Goal: Task Accomplishment & Management: Complete application form

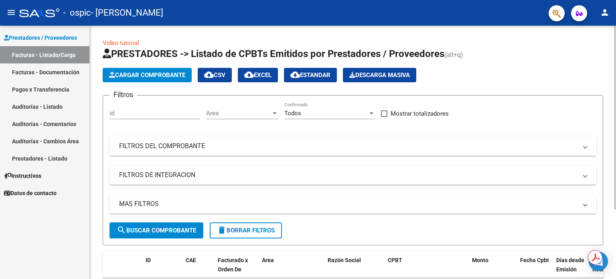
click at [163, 74] on span "Cargar Comprobante" at bounding box center [147, 74] width 76 height 7
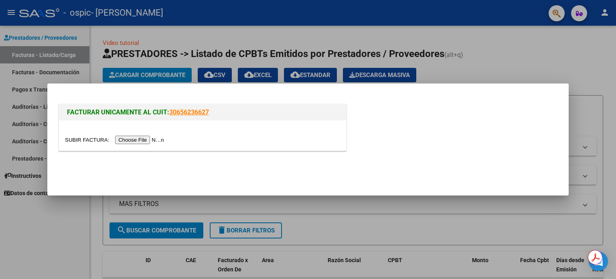
click at [142, 141] on input "file" at bounding box center [115, 140] width 101 height 8
click at [438, 62] on div at bounding box center [308, 139] width 616 height 279
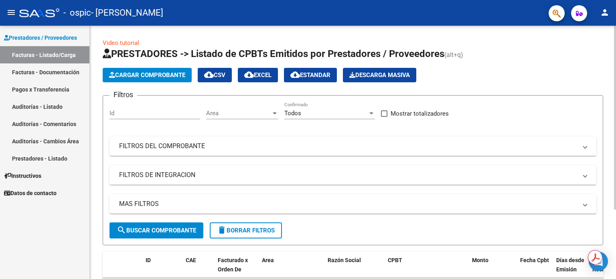
click at [176, 76] on span "Cargar Comprobante" at bounding box center [147, 74] width 76 height 7
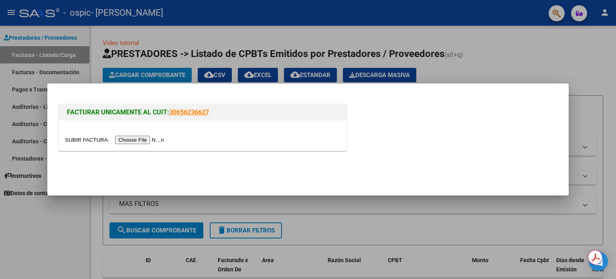
click at [131, 141] on input "file" at bounding box center [115, 140] width 101 height 8
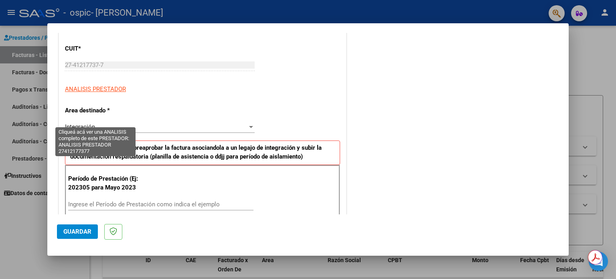
scroll to position [120, 0]
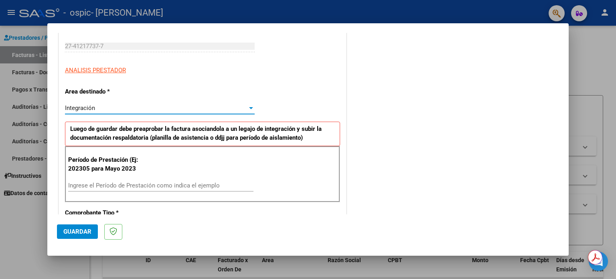
click at [88, 109] on span "Integración" at bounding box center [80, 107] width 30 height 7
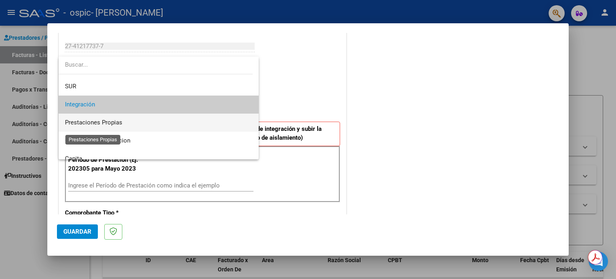
scroll to position [0, 0]
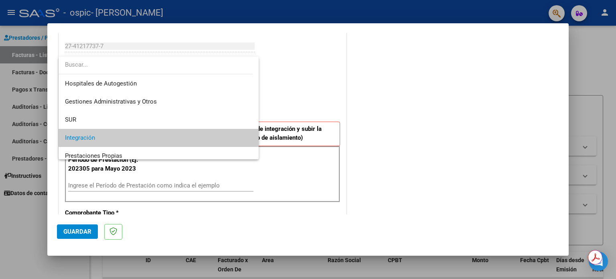
click at [151, 142] on span "Integración" at bounding box center [159, 138] width 188 height 18
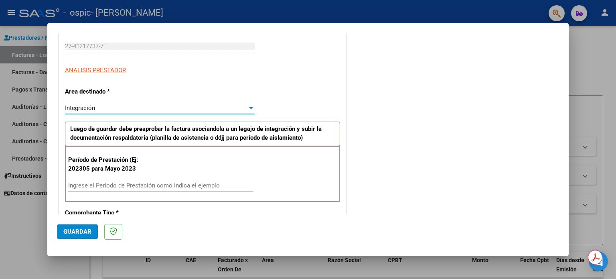
scroll to position [200, 0]
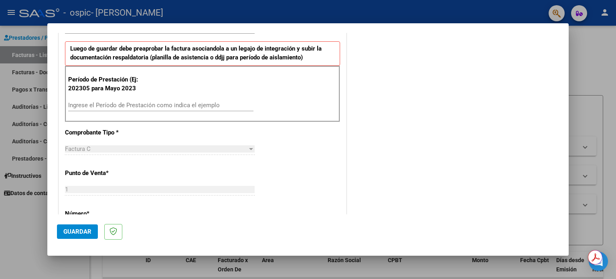
click at [127, 99] on div "Ingrese el Período de Prestación como indica el ejemplo" at bounding box center [160, 105] width 185 height 12
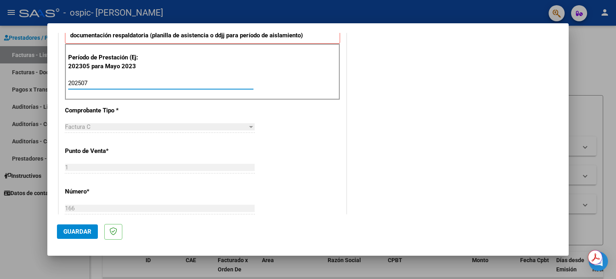
scroll to position [241, 0]
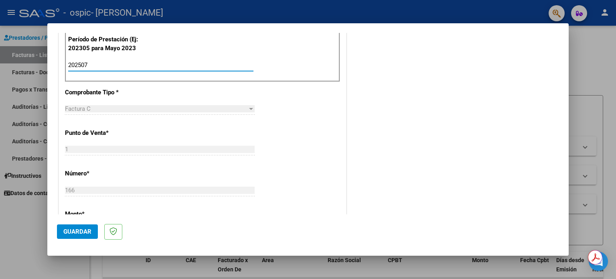
type input "202507"
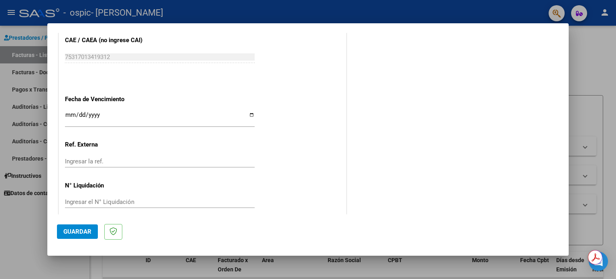
scroll to position [508, 0]
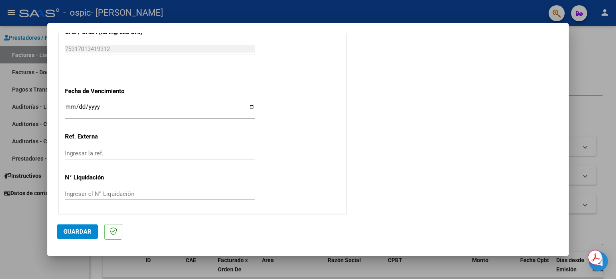
click at [245, 106] on input "Ingresar la fecha" at bounding box center [160, 109] width 190 height 13
click at [247, 105] on input "Ingresar la fecha" at bounding box center [160, 109] width 190 height 13
click at [250, 103] on input "Ingresar la fecha" at bounding box center [160, 109] width 190 height 13
type input "[DATE]"
click at [91, 157] on div "Ingresar la ref." at bounding box center [160, 153] width 190 height 12
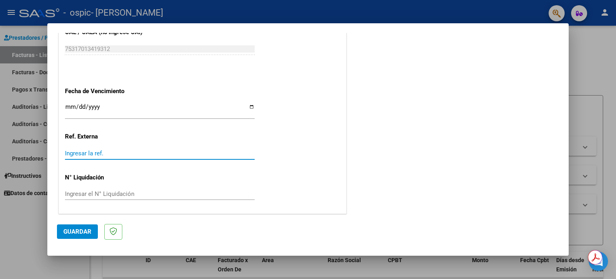
click at [126, 191] on input "Ingresar el N° Liquidación" at bounding box center [160, 193] width 190 height 7
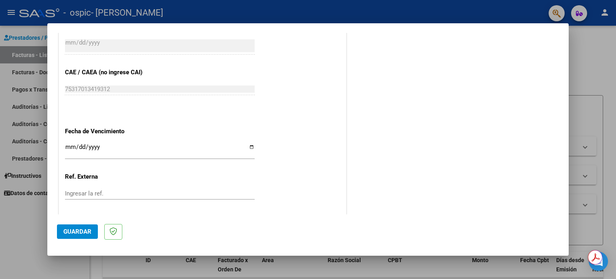
scroll to position [468, 0]
click at [115, 154] on input "[DATE]" at bounding box center [160, 150] width 190 height 13
click at [250, 148] on input "[DATE]" at bounding box center [160, 150] width 190 height 13
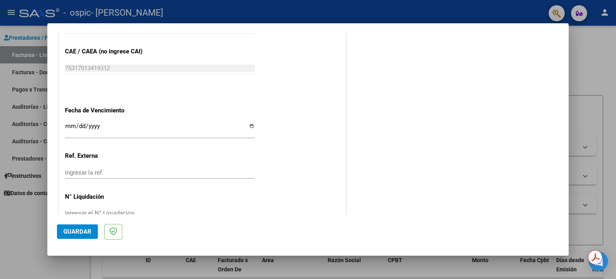
scroll to position [508, 0]
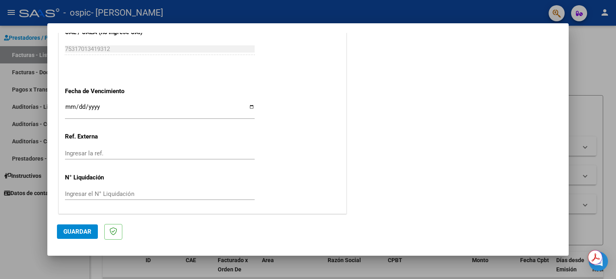
click at [83, 230] on span "Guardar" at bounding box center [77, 231] width 28 height 7
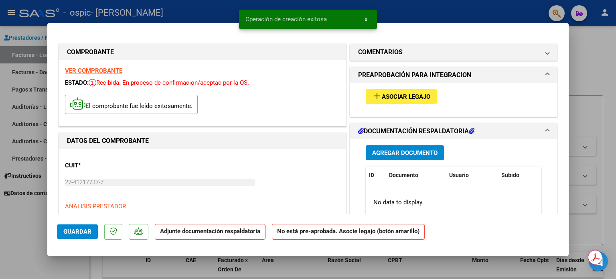
click at [396, 98] on span "Asociar Legajo" at bounding box center [406, 96] width 49 height 7
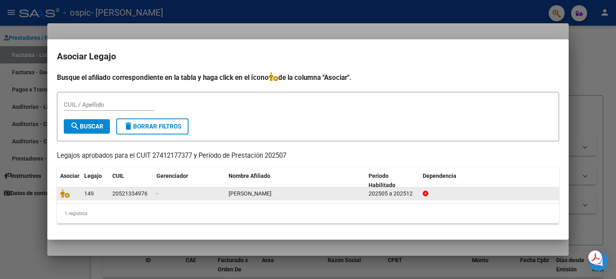
click at [271, 196] on span "[PERSON_NAME]" at bounding box center [250, 193] width 43 height 6
click at [130, 194] on div "20521334976" at bounding box center [129, 193] width 35 height 9
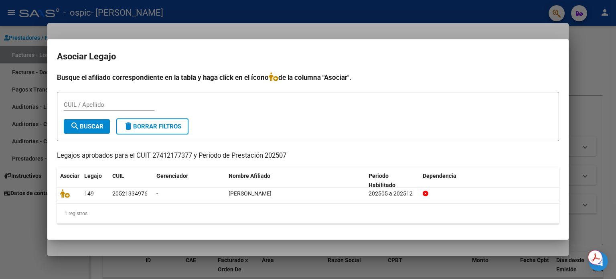
copy div "20521334976"
drag, startPoint x: 85, startPoint y: 110, endPoint x: 85, endPoint y: 105, distance: 5.3
click at [85, 109] on div "CUIL / Apellido" at bounding box center [109, 105] width 91 height 12
click at [85, 104] on input "CUIL / Apellido" at bounding box center [109, 104] width 91 height 7
paste input "20521334976"
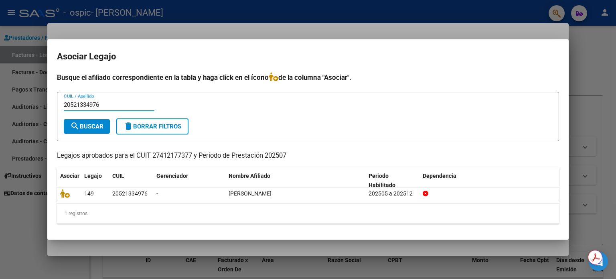
type input "20521334976"
click at [98, 126] on span "search Buscar" at bounding box center [86, 126] width 33 height 7
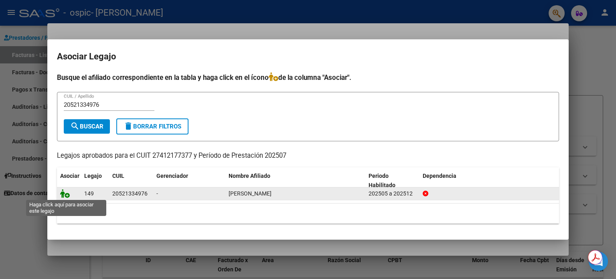
click at [66, 194] on icon at bounding box center [65, 193] width 10 height 9
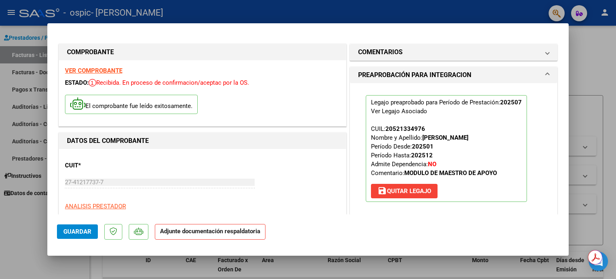
click at [213, 232] on strong "Adjunte documentación respaldatoria" at bounding box center [210, 230] width 100 height 7
click at [86, 232] on span "Guardar" at bounding box center [77, 231] width 28 height 7
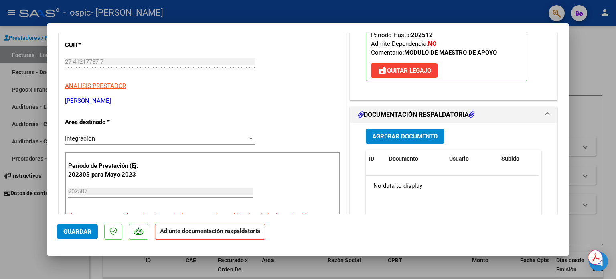
click at [91, 235] on button "Guardar" at bounding box center [77, 231] width 41 height 14
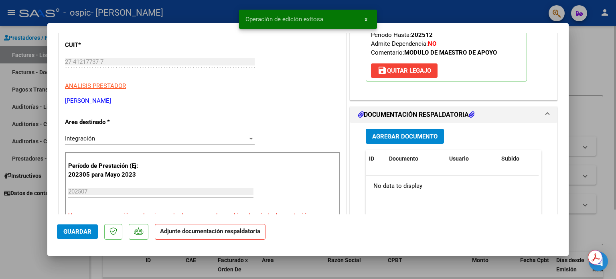
click at [598, 82] on div at bounding box center [308, 139] width 616 height 279
type input "$ 0,00"
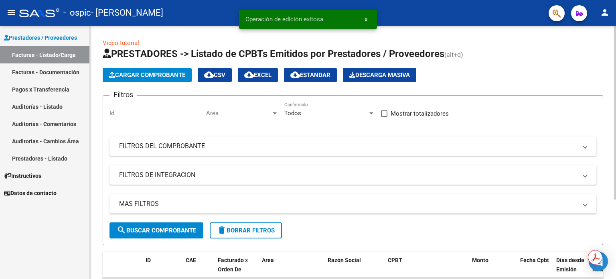
scroll to position [115, 0]
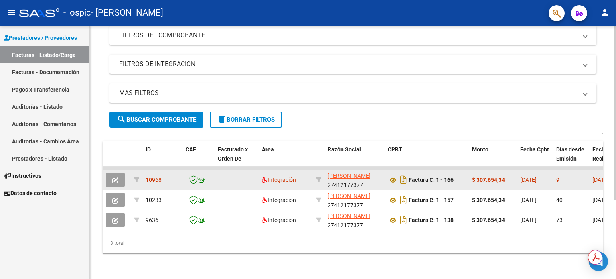
click at [117, 177] on icon "button" at bounding box center [115, 180] width 6 height 6
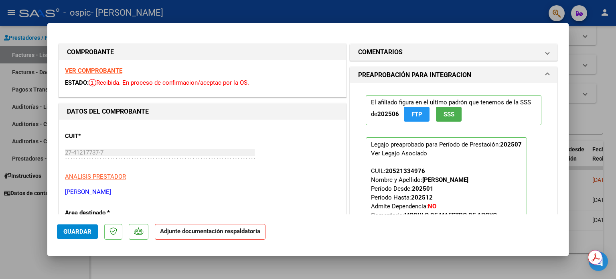
click at [184, 235] on strong "Adjunte documentación respaldatoria" at bounding box center [210, 230] width 100 height 7
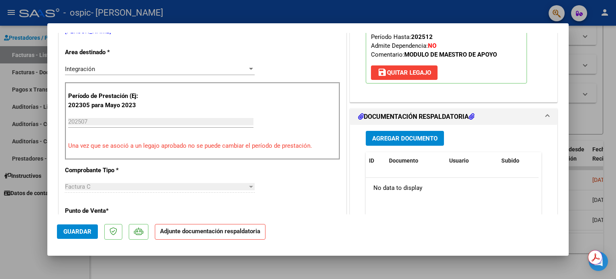
scroll to position [401, 0]
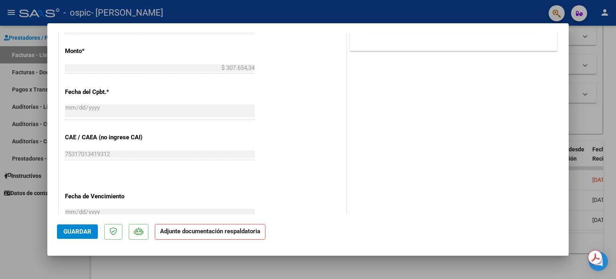
click at [178, 232] on strong "Adjunte documentación respaldatoria" at bounding box center [210, 230] width 100 height 7
drag, startPoint x: 178, startPoint y: 232, endPoint x: 170, endPoint y: 233, distance: 8.9
click at [179, 232] on strong "Adjunte documentación respaldatoria" at bounding box center [210, 230] width 100 height 7
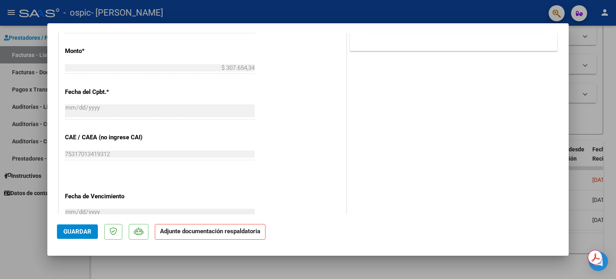
click at [149, 233] on mat-dialog-actions "Guardar Adjunte documentación respaldatoria" at bounding box center [308, 230] width 502 height 32
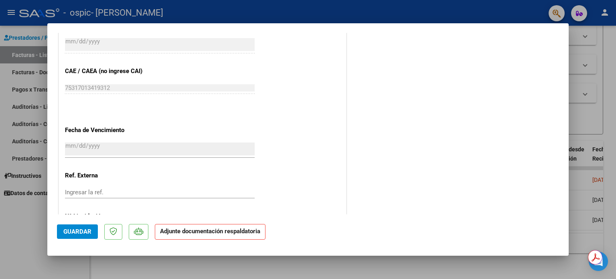
scroll to position [506, 0]
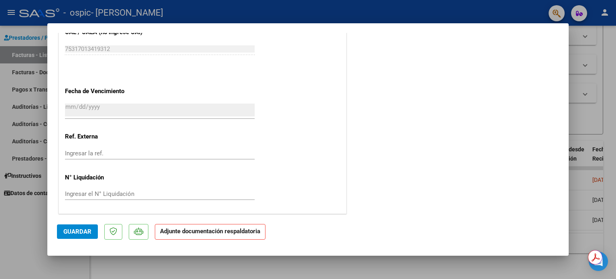
drag, startPoint x: 500, startPoint y: 154, endPoint x: 514, endPoint y: 150, distance: 14.6
click at [593, 182] on div at bounding box center [308, 139] width 616 height 279
type input "$ 0,00"
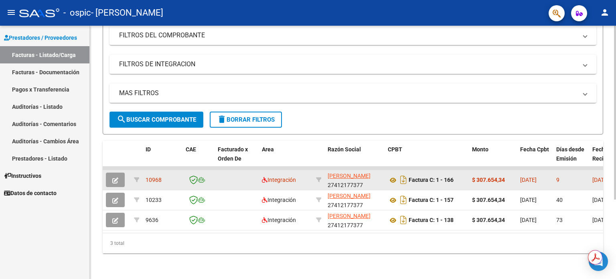
scroll to position [115, 0]
click at [113, 177] on icon "button" at bounding box center [115, 180] width 6 height 6
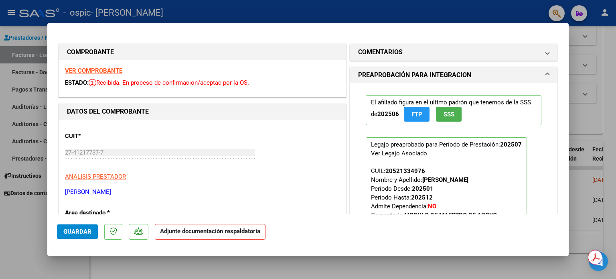
click at [176, 232] on strong "Adjunte documentación respaldatoria" at bounding box center [210, 230] width 100 height 7
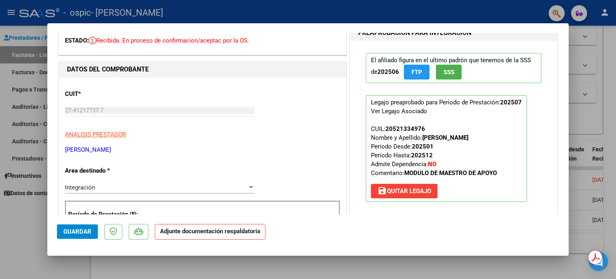
scroll to position [0, 0]
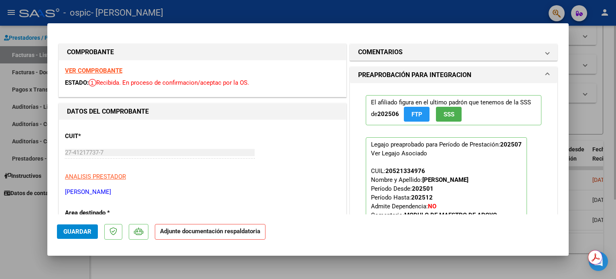
drag, startPoint x: 583, startPoint y: 115, endPoint x: 579, endPoint y: 118, distance: 4.9
click at [583, 116] on div at bounding box center [308, 139] width 616 height 279
type input "$ 0,00"
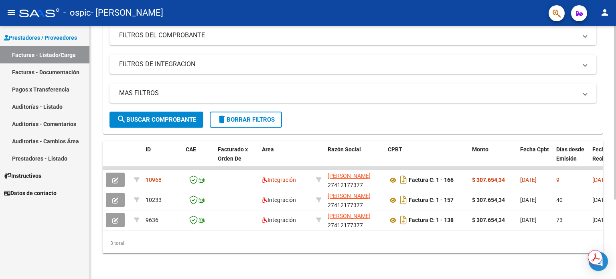
click at [418, 244] on div "3 total" at bounding box center [353, 243] width 500 height 20
drag, startPoint x: 246, startPoint y: 232, endPoint x: 170, endPoint y: 225, distance: 77.0
click at [170, 225] on datatable-body "10968 Integración GONZALEZ LUCILA ABRIL 27412177377 Factura C: 1 - 166 $ 307.65…" at bounding box center [353, 199] width 500 height 66
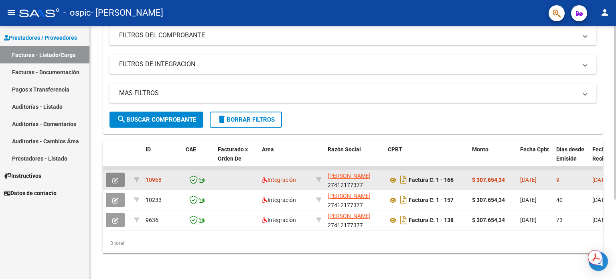
click at [107, 172] on button "button" at bounding box center [115, 179] width 19 height 14
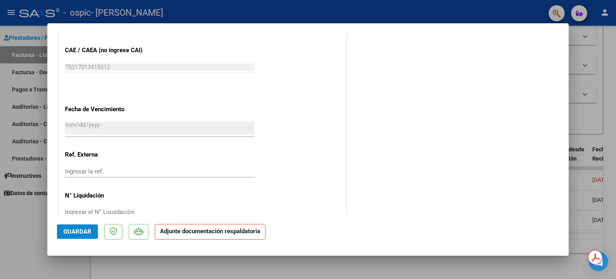
scroll to position [506, 0]
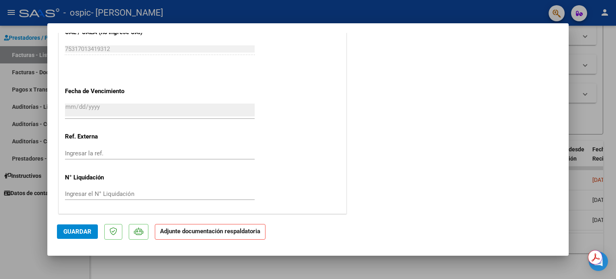
click at [170, 228] on strong "Adjunte documentación respaldatoria" at bounding box center [210, 230] width 100 height 7
click at [598, 114] on div at bounding box center [308, 139] width 616 height 279
type input "$ 0,00"
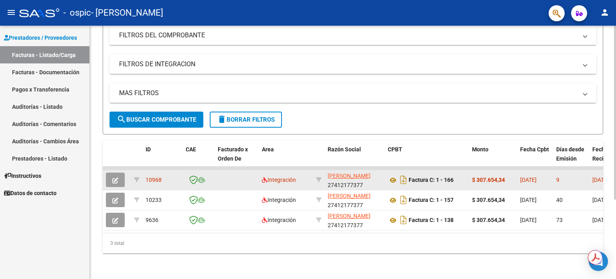
click at [117, 177] on icon "button" at bounding box center [115, 180] width 6 height 6
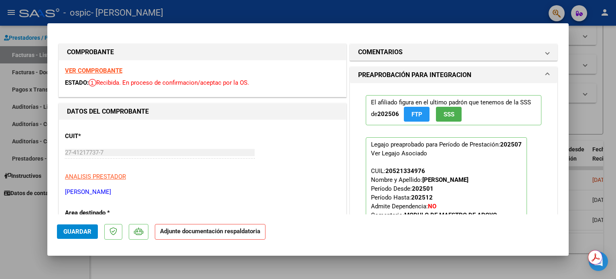
click at [218, 232] on strong "Adjunte documentación respaldatoria" at bounding box center [210, 230] width 100 height 7
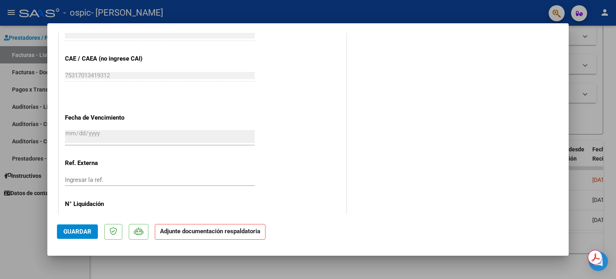
scroll to position [466, 0]
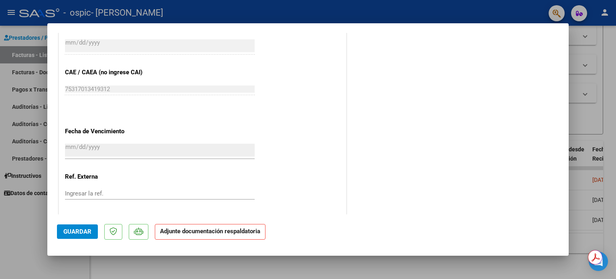
click at [26, 144] on div at bounding box center [308, 139] width 616 height 279
type input "$ 0,00"
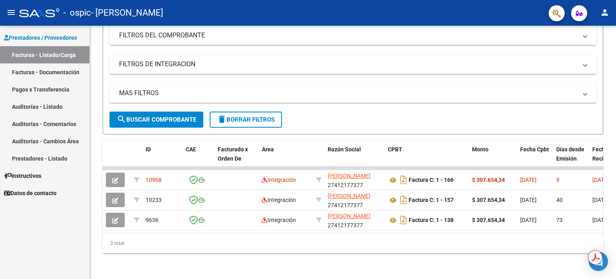
click at [45, 91] on link "Pagos x Transferencia" at bounding box center [44, 89] width 89 height 17
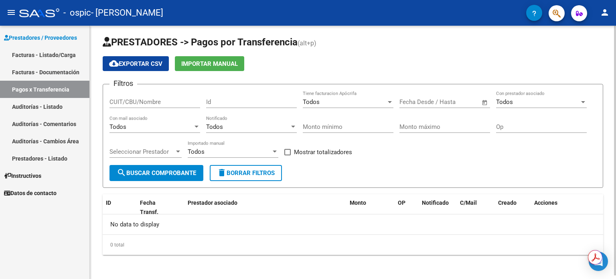
scroll to position [3, 0]
click at [180, 169] on span "search Buscar Comprobante" at bounding box center [156, 172] width 79 height 7
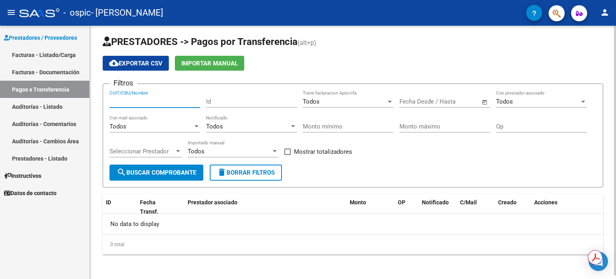
click at [139, 100] on input "CUIT/CBU/Nombre" at bounding box center [154, 101] width 91 height 7
click at [63, 159] on link "Prestadores - Listado" at bounding box center [44, 158] width 89 height 17
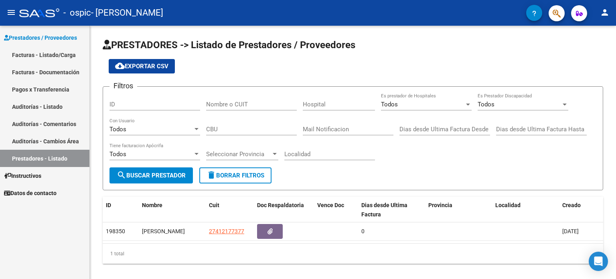
click at [51, 54] on link "Facturas - Listado/Carga" at bounding box center [44, 54] width 89 height 17
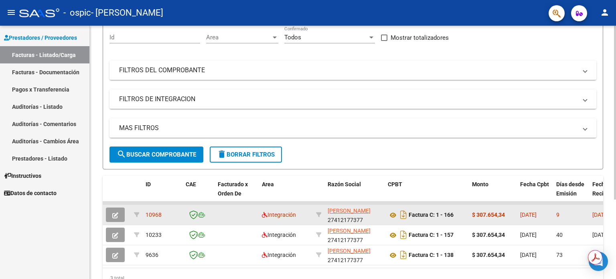
scroll to position [115, 0]
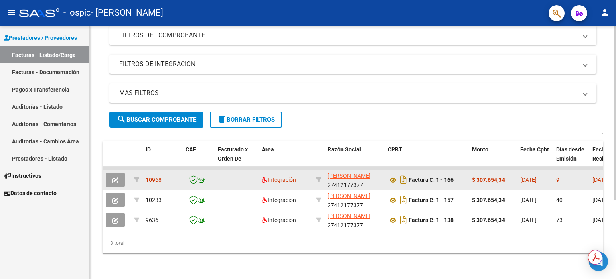
click at [118, 177] on icon "button" at bounding box center [115, 180] width 6 height 6
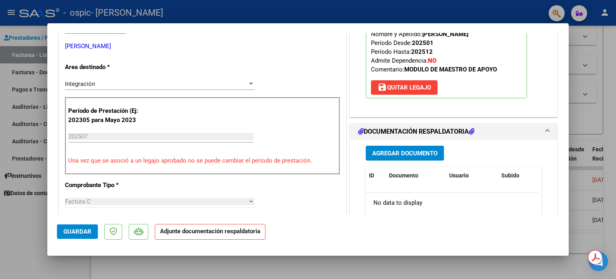
scroll to position [145, 0]
click at [413, 150] on span "Agregar Documento" at bounding box center [404, 153] width 65 height 7
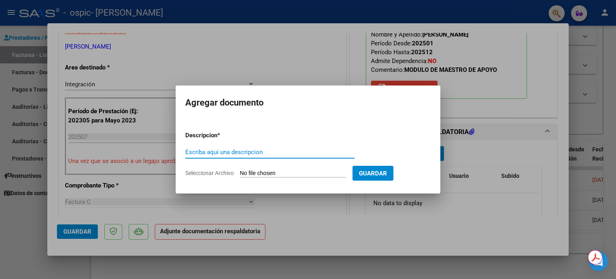
click at [292, 170] on input "Seleccionar Archivo" at bounding box center [293, 174] width 106 height 8
type input "C:\fakepath\lucas julio.pdf"
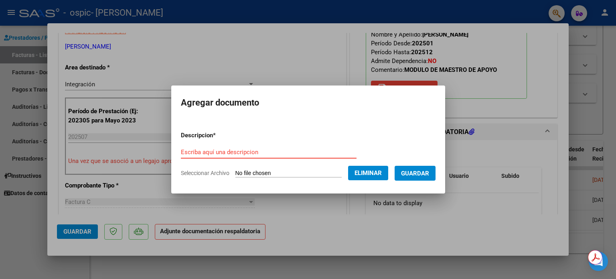
click at [226, 150] on input "Escriba aquí una descripcion" at bounding box center [269, 151] width 176 height 7
type input "planilla"
click at [418, 170] on span "Guardar" at bounding box center [415, 173] width 28 height 7
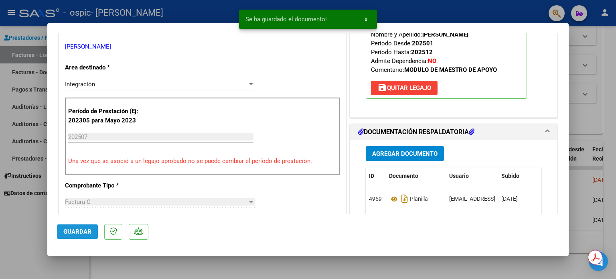
click at [82, 233] on span "Guardar" at bounding box center [77, 231] width 28 height 7
drag, startPoint x: 366, startPoint y: 17, endPoint x: 455, endPoint y: 46, distance: 93.1
click at [366, 17] on span "x" at bounding box center [365, 19] width 3 height 7
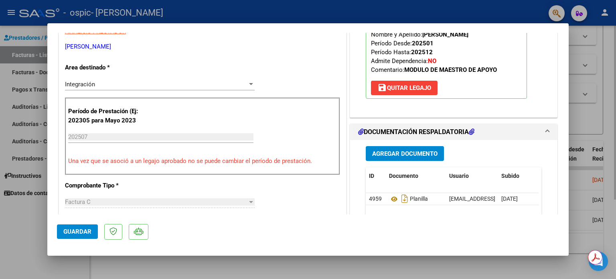
click at [595, 118] on div at bounding box center [308, 139] width 616 height 279
type input "$ 0,00"
